Goal: Task Accomplishment & Management: Use online tool/utility

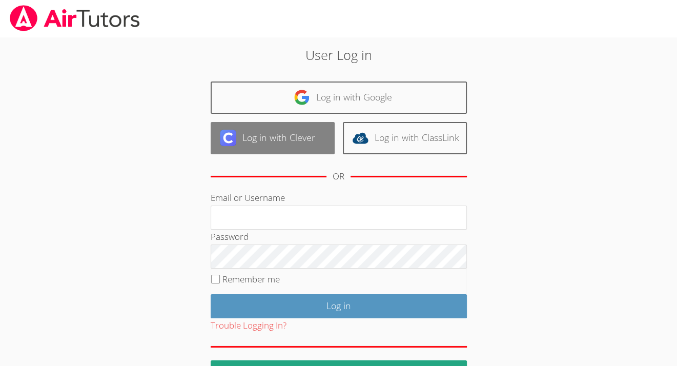
click at [278, 142] on link "Log in with Clever" at bounding box center [273, 138] width 124 height 32
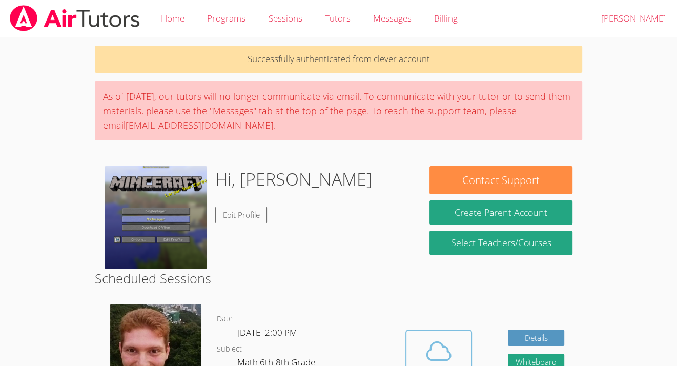
click at [435, 347] on icon at bounding box center [439, 351] width 29 height 29
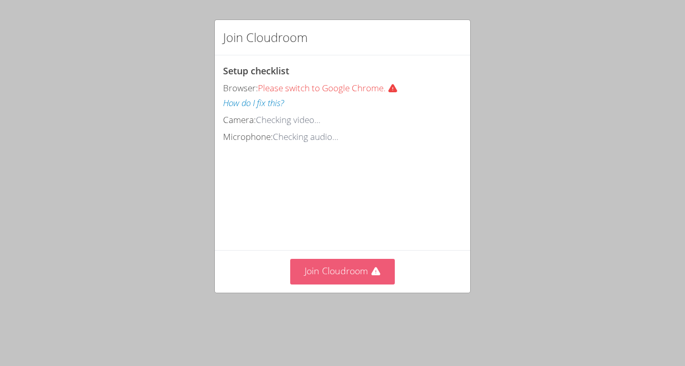
click at [357, 284] on button "Join Cloudroom" at bounding box center [342, 271] width 105 height 25
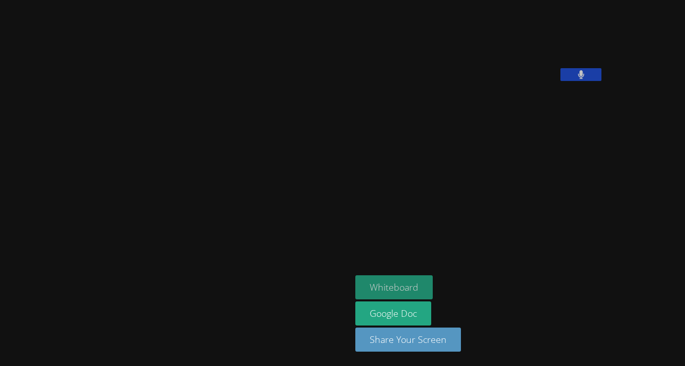
click at [355, 288] on button "Whiteboard" at bounding box center [393, 287] width 77 height 24
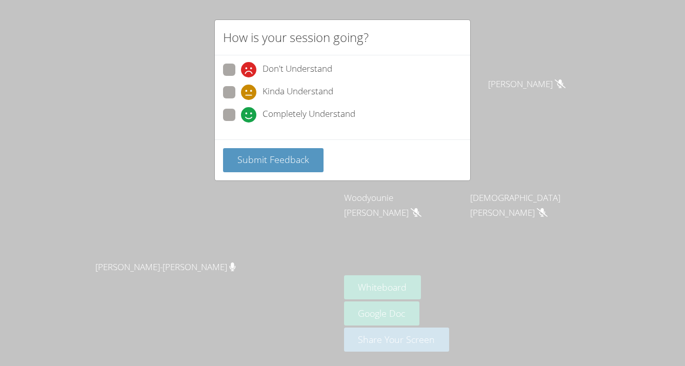
click at [270, 89] on span "Kinda Understand" at bounding box center [297, 92] width 71 height 15
click at [250, 89] on input "Kinda Understand" at bounding box center [245, 90] width 9 height 9
radio input "true"
click at [276, 157] on span "Submit Feedback" at bounding box center [273, 159] width 72 height 12
